Goal: Find specific page/section: Find specific page/section

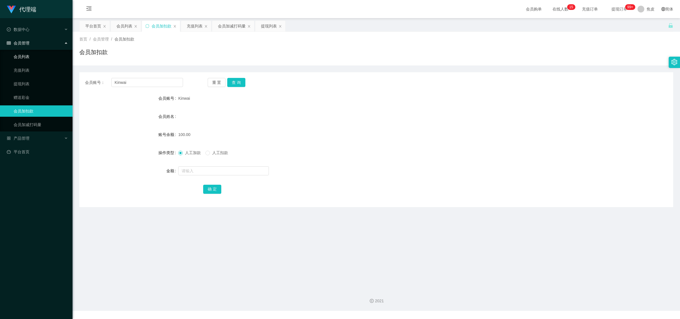
click at [34, 60] on link "会员列表" at bounding box center [41, 56] width 54 height 11
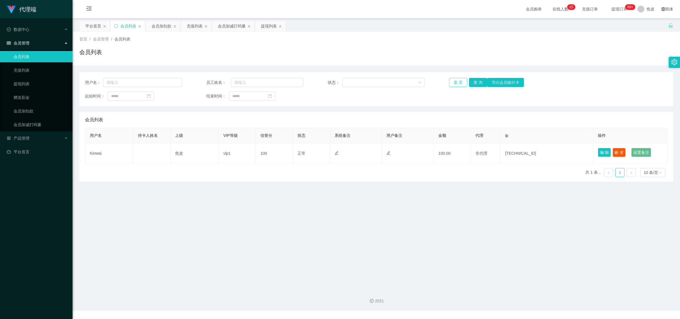
click at [457, 80] on button "重 置" at bounding box center [458, 82] width 18 height 9
click at [457, 80] on div "重 置 查 询 导出会员银行卡" at bounding box center [497, 82] width 97 height 9
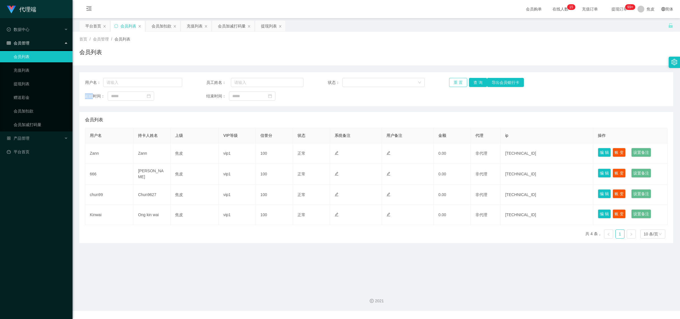
click at [457, 80] on button "重 置" at bounding box center [458, 82] width 18 height 9
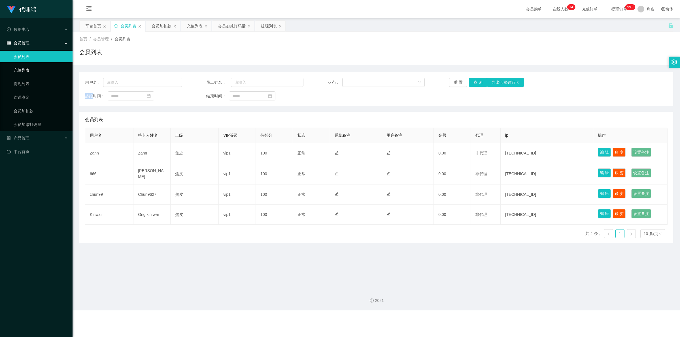
click at [17, 69] on link "充值列表" at bounding box center [41, 70] width 54 height 11
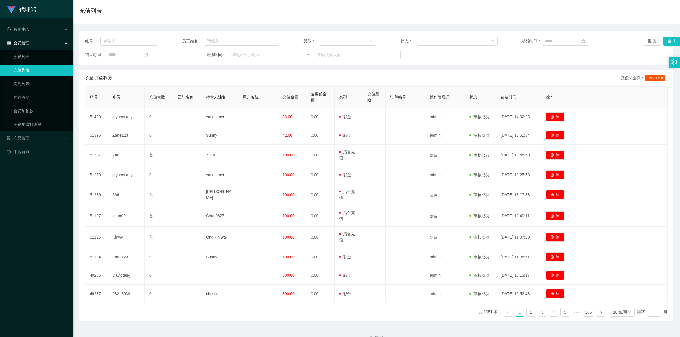
scroll to position [53, 0]
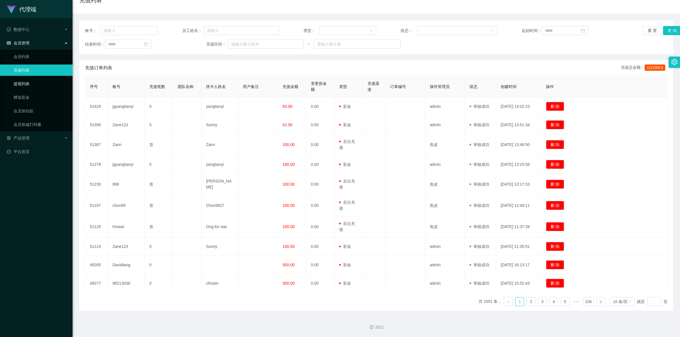
click at [32, 84] on link "提现列表" at bounding box center [41, 83] width 54 height 11
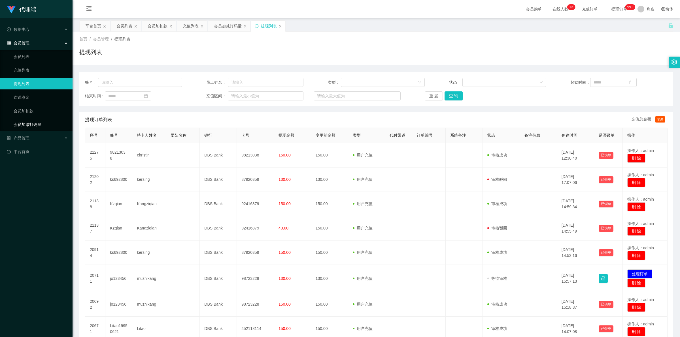
click at [30, 122] on link "会员加减打码量" at bounding box center [41, 124] width 54 height 11
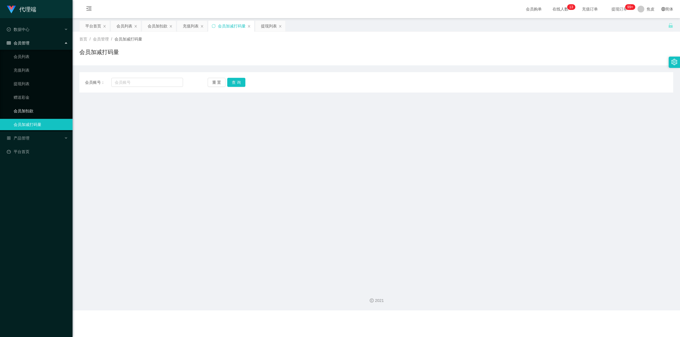
click at [22, 111] on link "会员加扣款" at bounding box center [41, 110] width 54 height 11
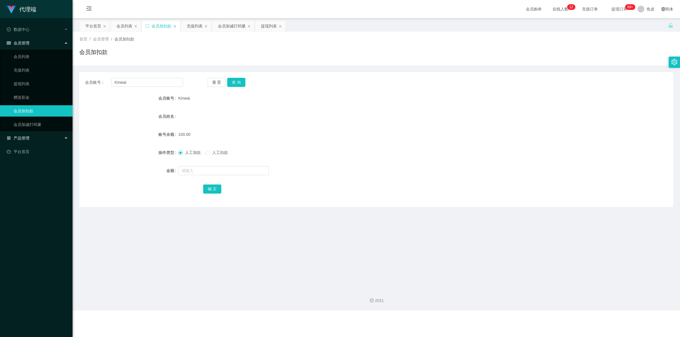
click at [50, 140] on div "产品管理" at bounding box center [36, 138] width 73 height 11
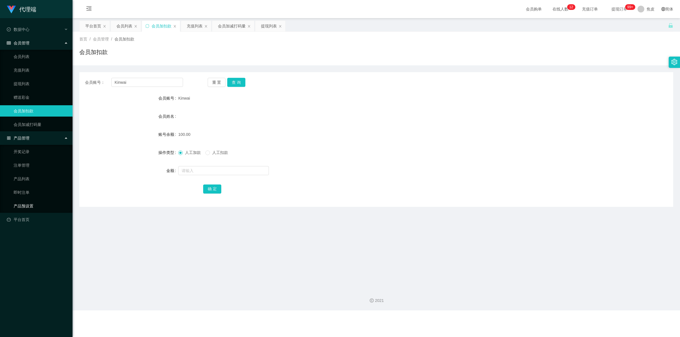
click at [33, 203] on link "产品预设置" at bounding box center [41, 206] width 54 height 11
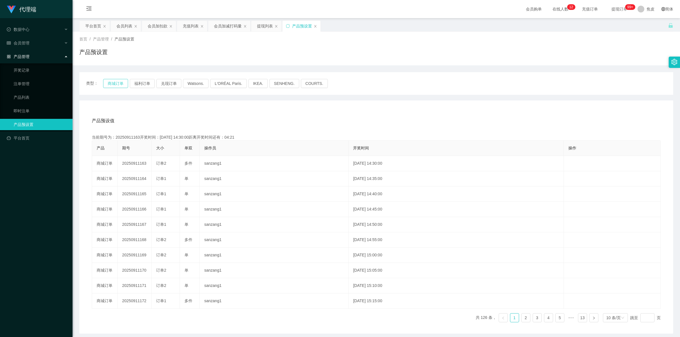
click at [115, 82] on button "商城订单" at bounding box center [115, 83] width 25 height 9
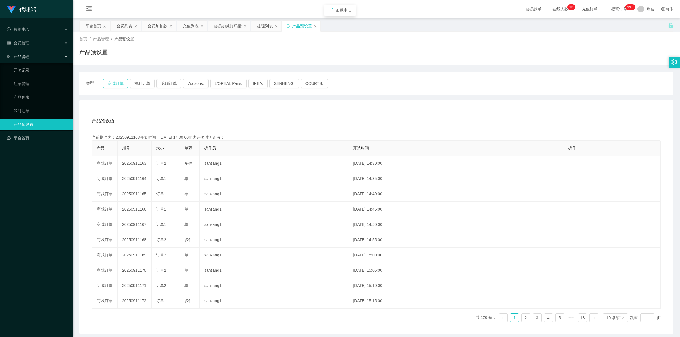
click at [115, 82] on button "商城订单" at bounding box center [115, 83] width 25 height 9
click at [87, 7] on icon "图标: menu-fold" at bounding box center [88, 8] width 5 height 5
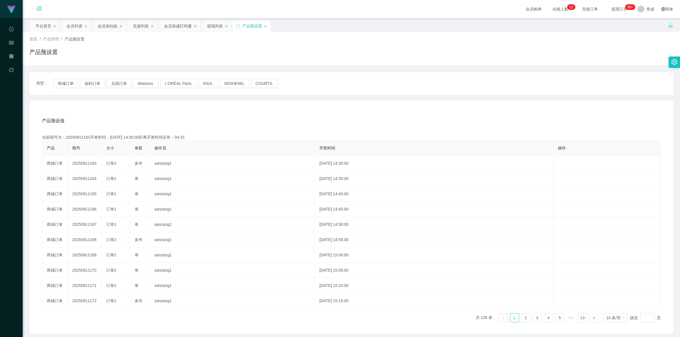
click at [34, 8] on icon "图标: menu-unfold" at bounding box center [38, 9] width 19 height 18
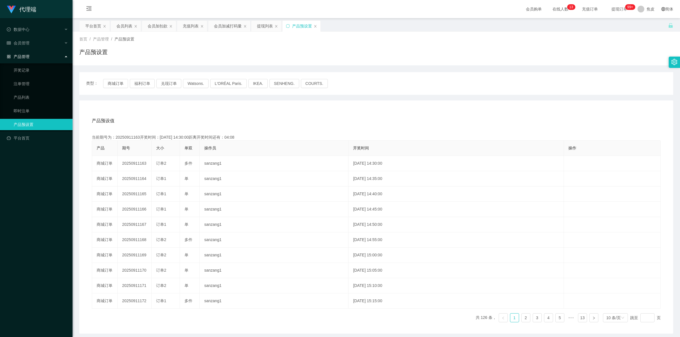
drag, startPoint x: 507, startPoint y: 50, endPoint x: 472, endPoint y: 49, distance: 35.4
click at [472, 49] on div "产品预设置" at bounding box center [376, 54] width 594 height 13
click at [671, 60] on div at bounding box center [674, 62] width 11 height 11
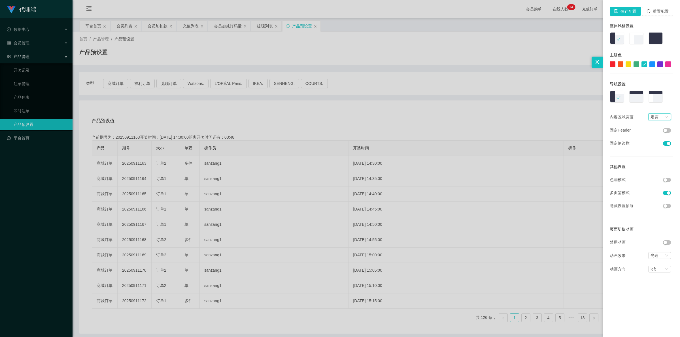
click at [658, 118] on div "定宽" at bounding box center [655, 117] width 8 height 6
click at [657, 9] on button "重置配置" at bounding box center [657, 11] width 31 height 9
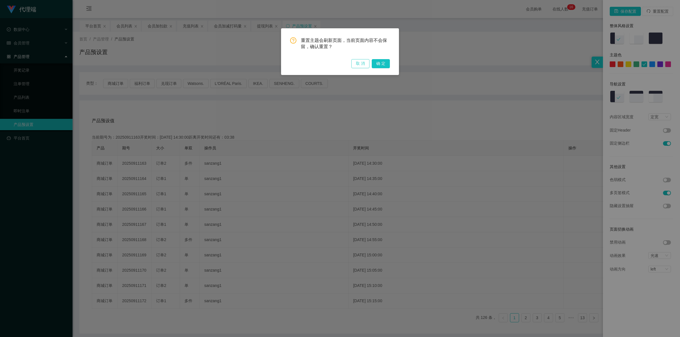
click at [366, 61] on button "取 消" at bounding box center [360, 63] width 18 height 9
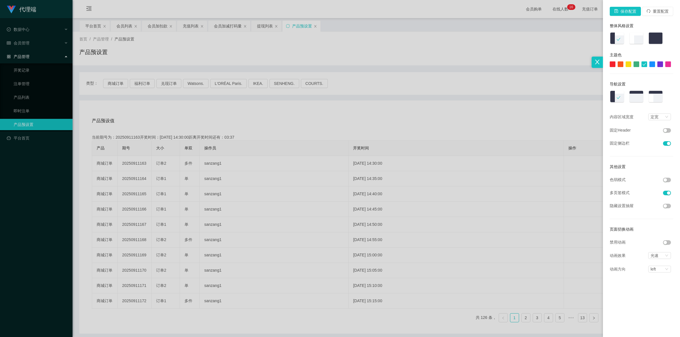
click at [158, 59] on div at bounding box center [340, 168] width 680 height 337
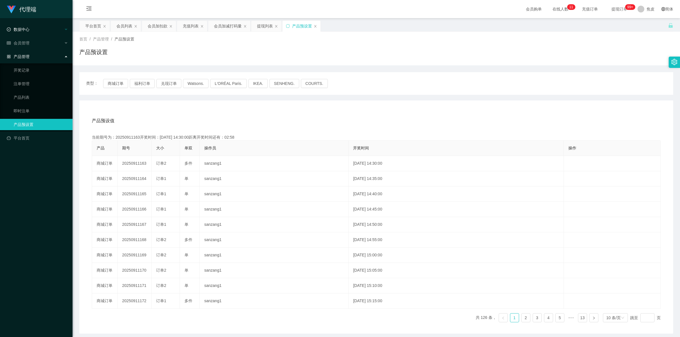
drag, startPoint x: 570, startPoint y: 48, endPoint x: 37, endPoint y: 30, distance: 533.0
click at [37, 30] on div "数据中心" at bounding box center [36, 29] width 73 height 11
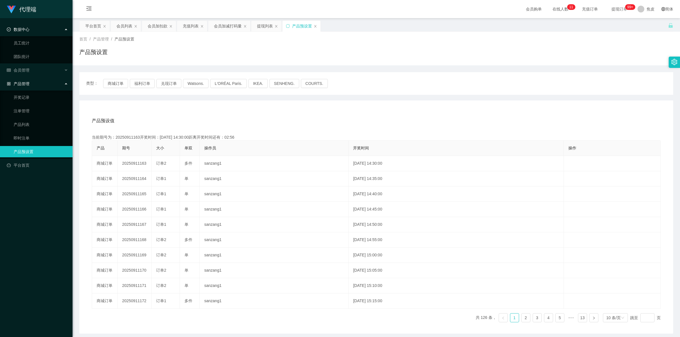
click at [37, 31] on div "数据中心" at bounding box center [36, 29] width 73 height 11
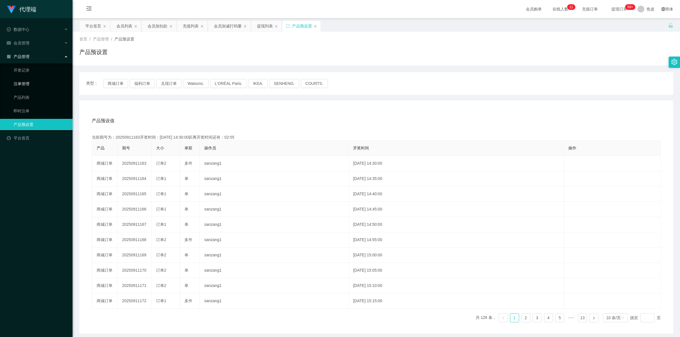
click at [28, 84] on link "注单管理" at bounding box center [41, 83] width 54 height 11
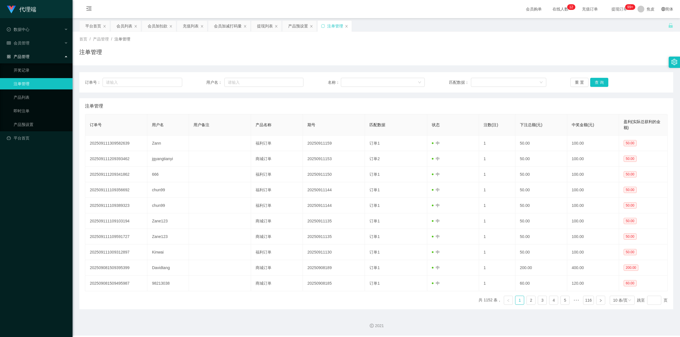
click at [84, 40] on span "首页" at bounding box center [83, 39] width 8 height 5
drag, startPoint x: 627, startPoint y: 0, endPoint x: 537, endPoint y: 33, distance: 95.4
click at [537, 33] on div "首页 / 产品管理 / 注单管理 / 注单管理" at bounding box center [377, 49] width 608 height 34
